Goal: Information Seeking & Learning: Learn about a topic

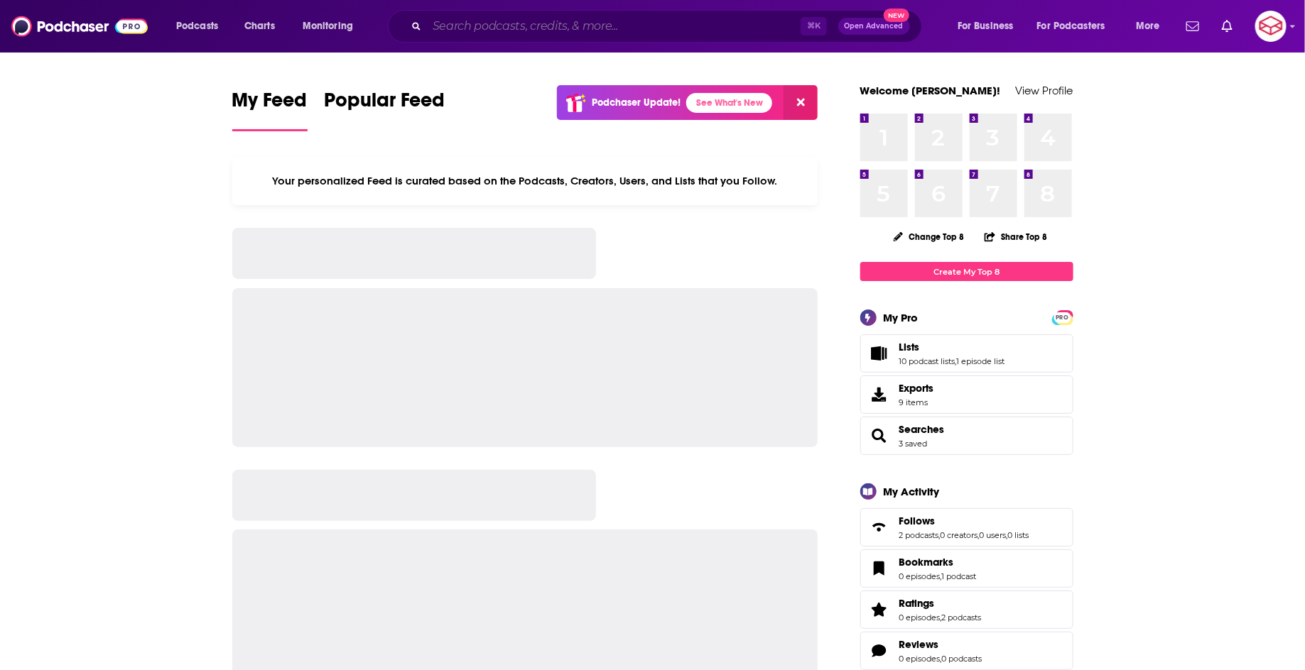
click at [626, 23] on input "Search podcasts, credits, & more..." at bounding box center [614, 26] width 374 height 23
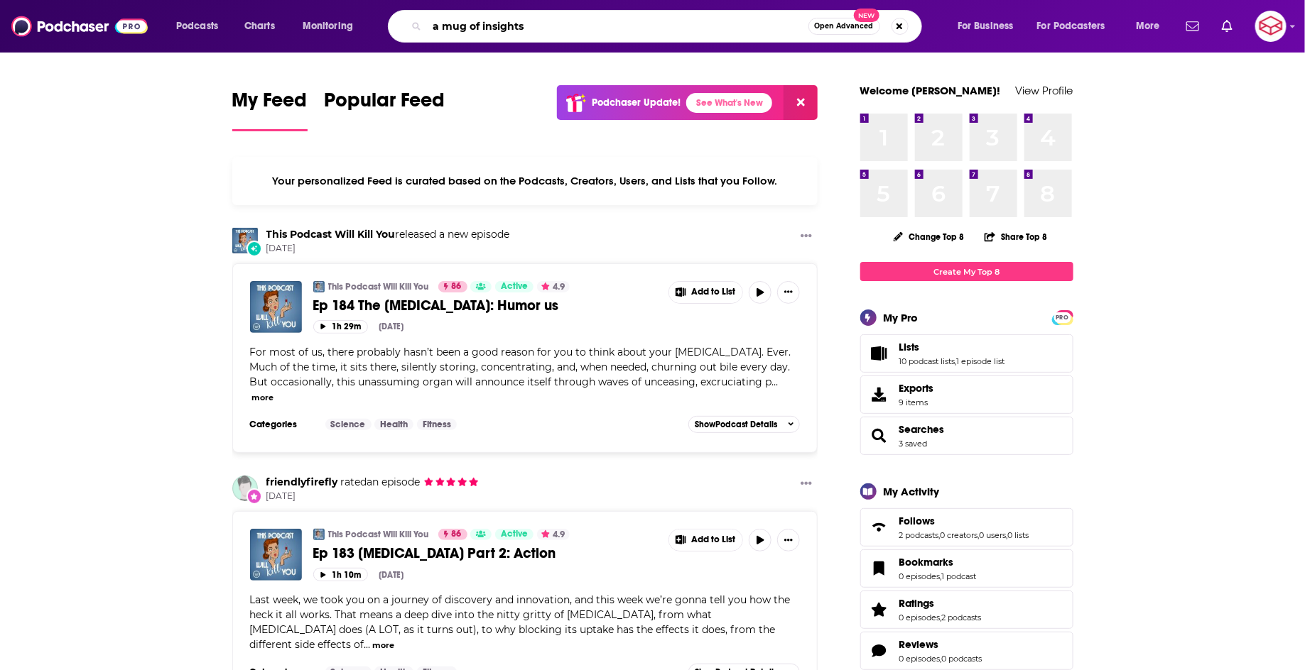
type input "a mug of insights"
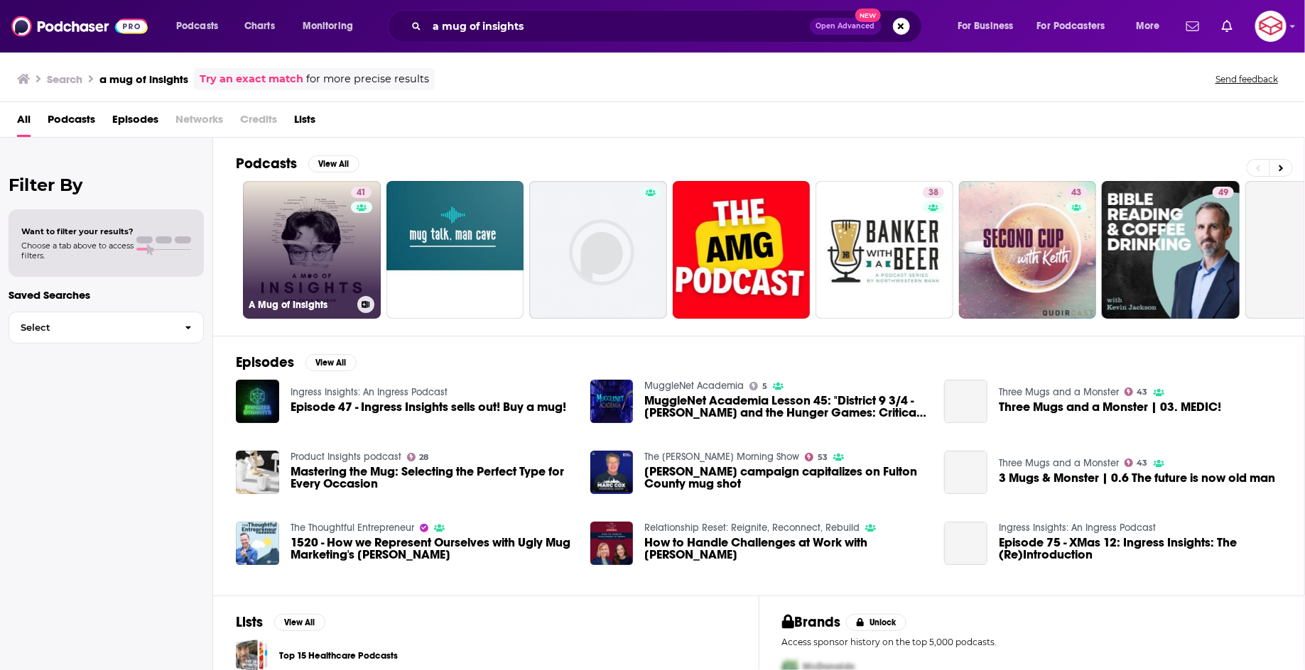
click at [308, 254] on link "41 A Mug of Insights" at bounding box center [312, 250] width 138 height 138
